Goal: Task Accomplishment & Management: Manage account settings

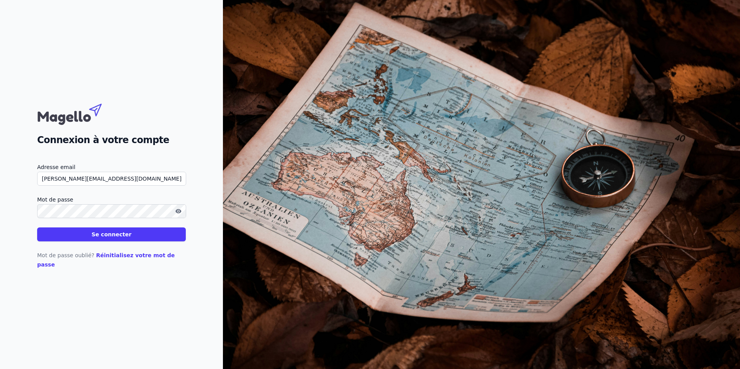
click at [111, 242] on button "Se connecter" at bounding box center [111, 235] width 149 height 14
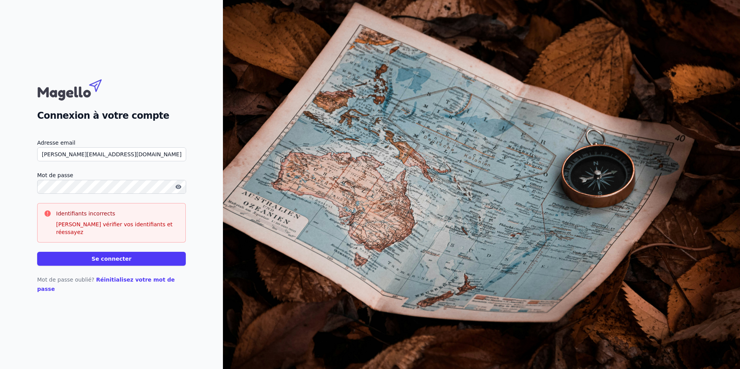
click at [37, 252] on button "Se connecter" at bounding box center [111, 259] width 149 height 14
click at [94, 265] on button "Se connecter" at bounding box center [111, 259] width 149 height 14
drag, startPoint x: 64, startPoint y: 164, endPoint x: 163, endPoint y: 178, distance: 100.0
click at [163, 178] on form "Adresse email thomas@arcofisc.be Mot de passe Identifiants incorrects Veuillez …" at bounding box center [111, 202] width 149 height 128
type input "thomas@fiscr.be"
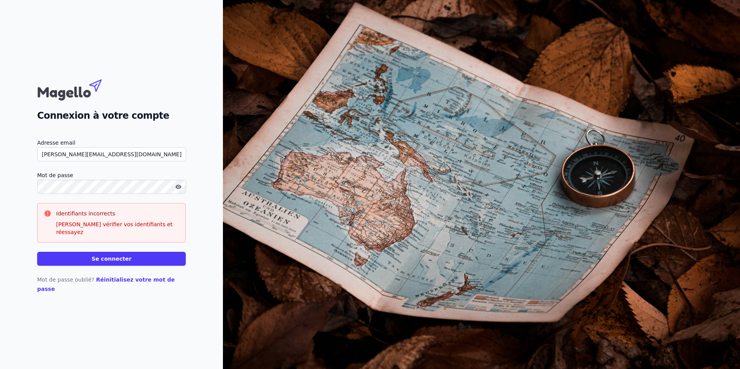
click at [143, 261] on button "Se connecter" at bounding box center [111, 259] width 149 height 14
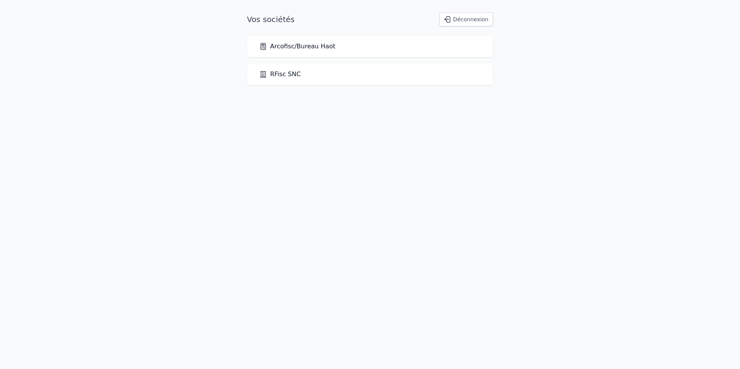
click at [319, 48] on link "Arcofisc/Bureau Haot" at bounding box center [297, 46] width 76 height 9
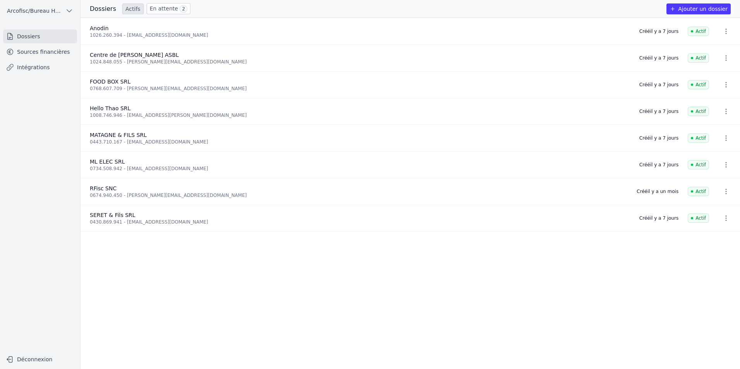
click at [198, 38] on li "Anodin 1026.260.394 - anodindurbuy@gmail.com Créé il y a 7 jours Actif" at bounding box center [411, 31] width 660 height 27
click at [70, 46] on link "Sources financières" at bounding box center [40, 52] width 74 height 14
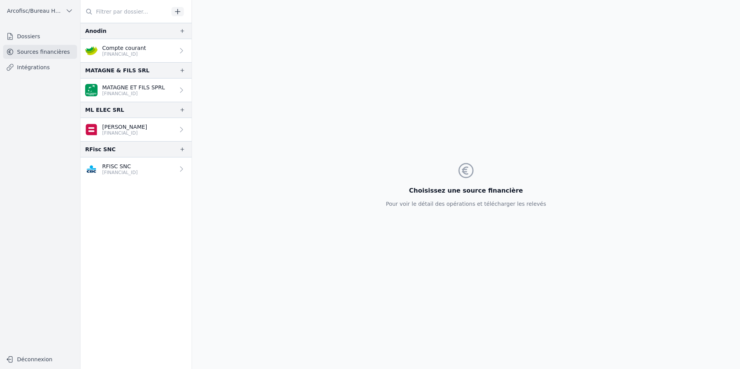
click at [127, 51] on p "[FINANCIAL_ID]" at bounding box center [124, 54] width 44 height 6
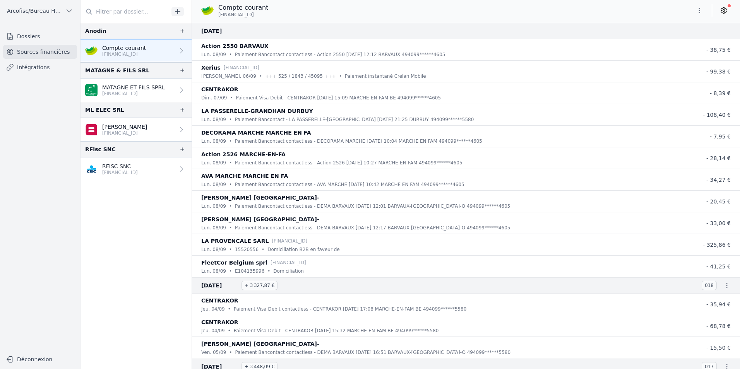
drag, startPoint x: 219, startPoint y: 15, endPoint x: 273, endPoint y: 19, distance: 54.7
click at [273, 19] on div "Compte courant BE16 1036 0097 3874" at bounding box center [466, 11] width 548 height 23
drag, startPoint x: 273, startPoint y: 19, endPoint x: 255, endPoint y: 17, distance: 18.7
copy span "[FINANCIAL_ID]"
click at [726, 11] on icon at bounding box center [723, 11] width 5 height 6
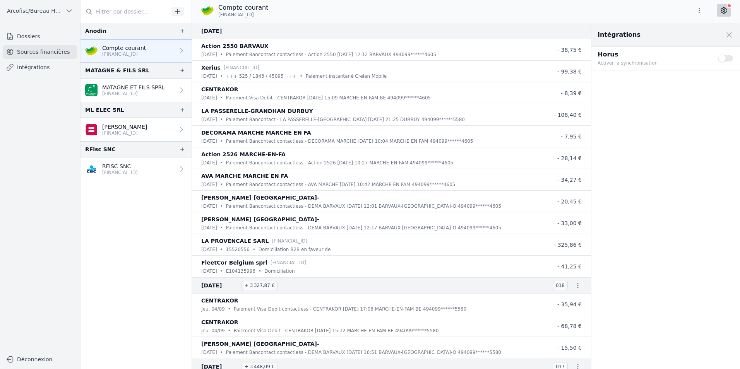
click at [720, 58] on button "Use setting" at bounding box center [726, 59] width 15 height 8
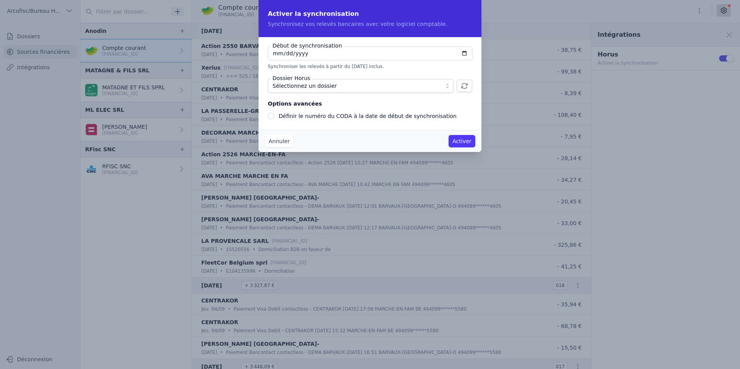
click at [463, 52] on input "[DATE]" at bounding box center [370, 53] width 205 height 14
type input "[DATE]"
checkbox input "false"
click at [466, 56] on input "[DATE]" at bounding box center [370, 53] width 205 height 14
type input "[DATE]"
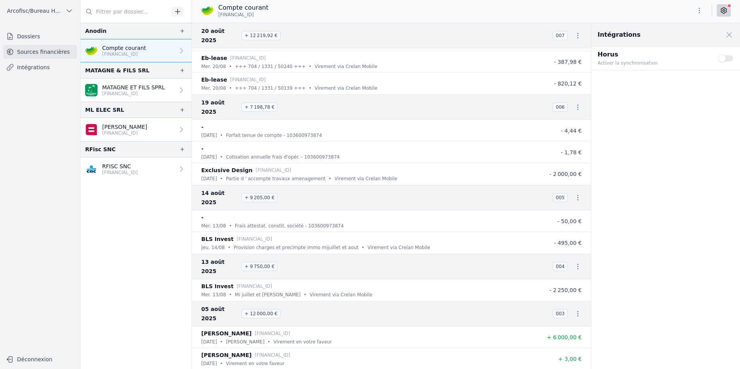
scroll to position [1112, 0]
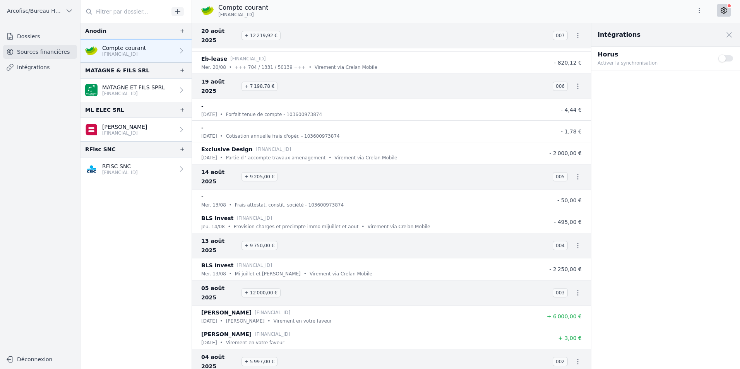
click at [726, 13] on icon at bounding box center [724, 11] width 8 height 8
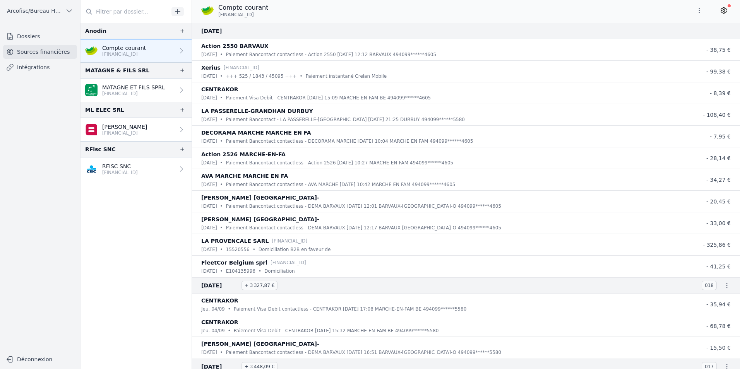
click at [726, 13] on icon at bounding box center [724, 11] width 8 height 8
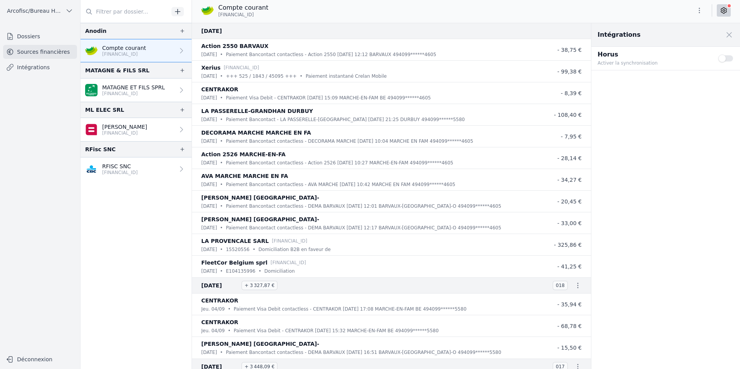
click at [719, 58] on button "Use setting" at bounding box center [726, 59] width 15 height 8
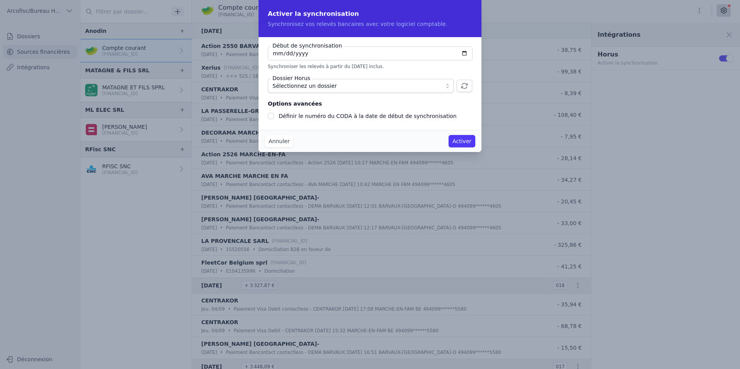
click at [466, 55] on input "[DATE]" at bounding box center [370, 53] width 205 height 14
type input "[DATE]"
checkbox input "false"
type input "[DATE]"
click at [360, 91] on button "Sélectionnez un dossier" at bounding box center [361, 86] width 186 height 14
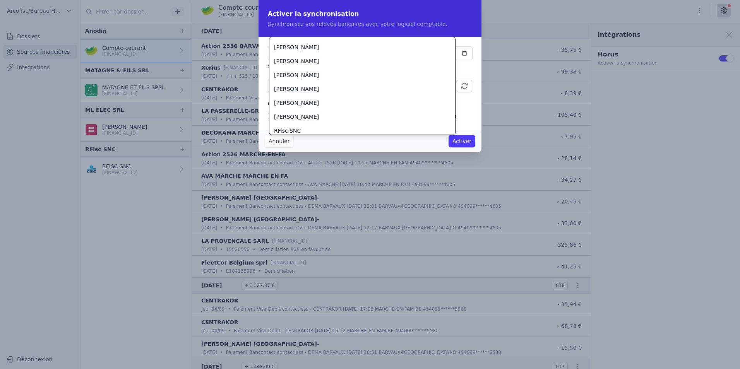
scroll to position [751, 0]
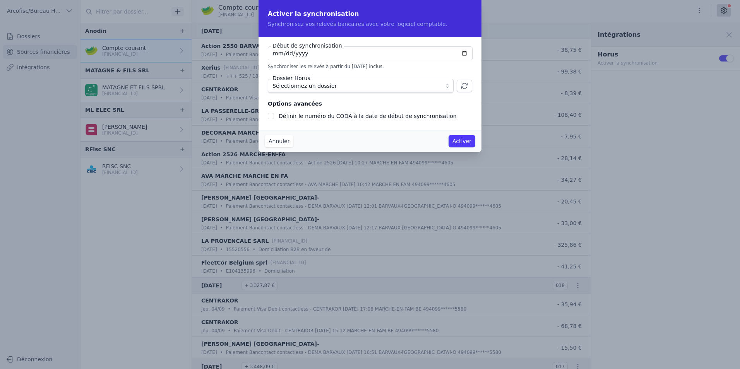
click at [464, 86] on icon "button" at bounding box center [465, 86] width 8 height 8
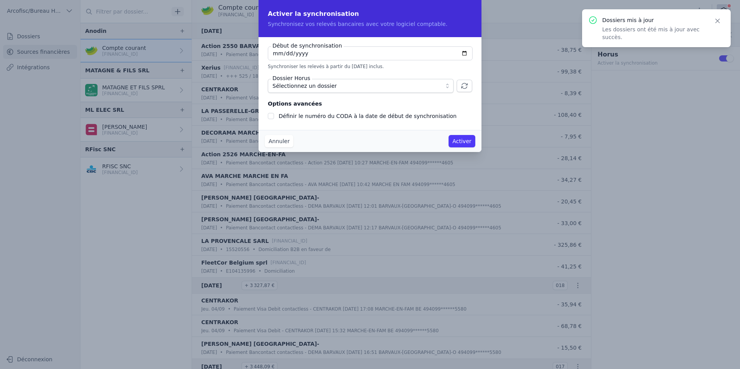
click at [446, 86] on button "Sélectionnez un dossier" at bounding box center [361, 86] width 186 height 14
click at [464, 86] on icon "button" at bounding box center [465, 86] width 8 height 8
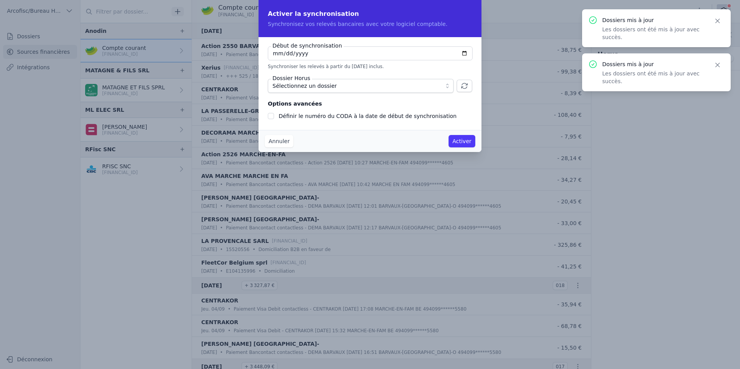
click at [448, 85] on button "Sélectionnez un dossier" at bounding box center [361, 86] width 186 height 14
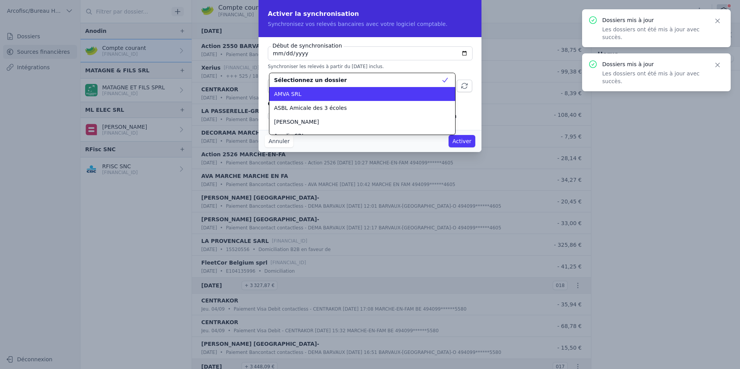
scroll to position [0, 0]
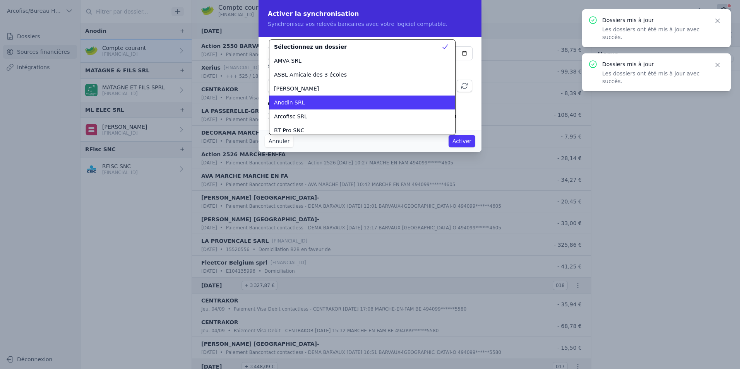
click at [392, 97] on li "Anodin SRL" at bounding box center [362, 103] width 186 height 14
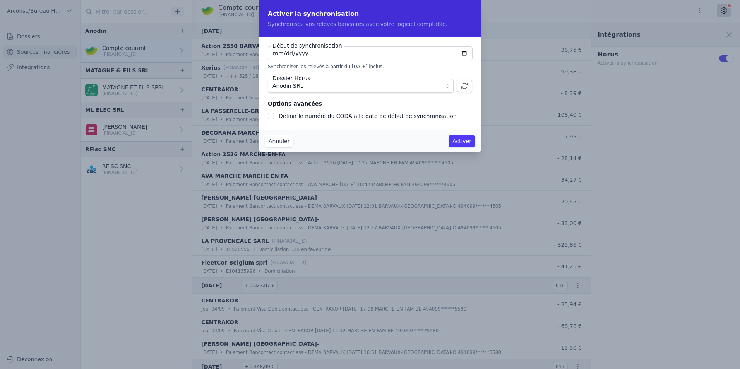
click at [458, 142] on button "Activer" at bounding box center [462, 141] width 27 height 12
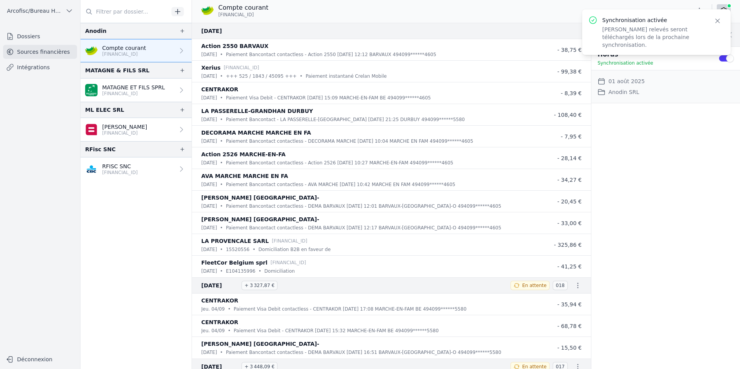
click at [705, 160] on div "Intégrations Close panel Horus Synchronisation activée Use setting Date de débu…" at bounding box center [666, 196] width 149 height 346
click at [720, 22] on icon "button" at bounding box center [718, 21] width 8 height 8
click at [702, 15] on button "button" at bounding box center [699, 10] width 15 height 12
click at [631, 15] on div at bounding box center [370, 184] width 740 height 369
